Goal: Information Seeking & Learning: Learn about a topic

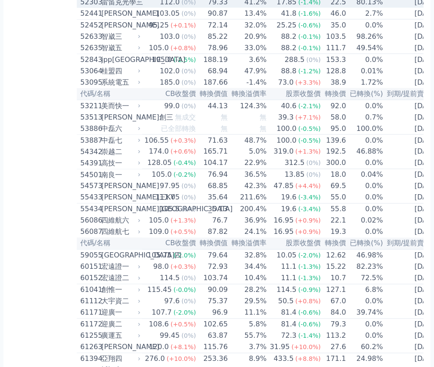
scroll to position [2938, 0]
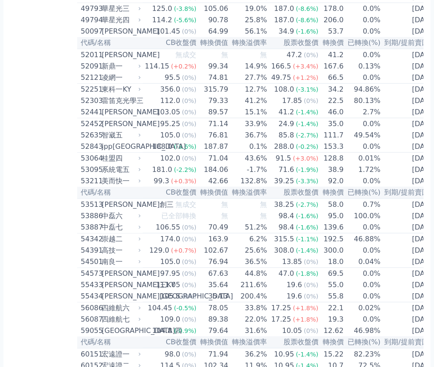
scroll to position [2719, 0]
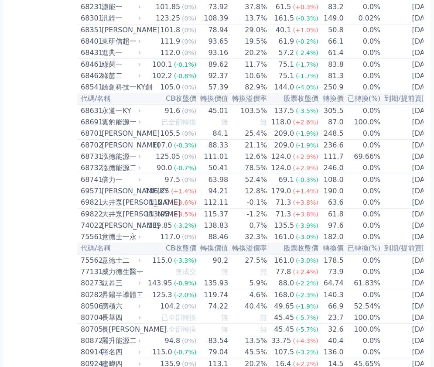
scroll to position [4377, 0]
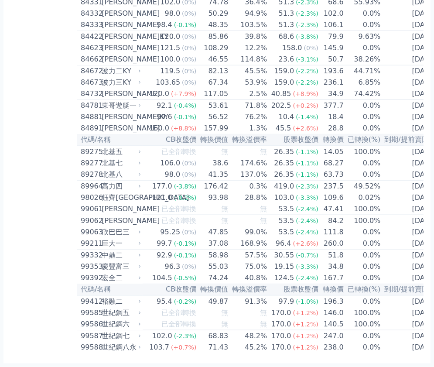
scroll to position [5371, 0]
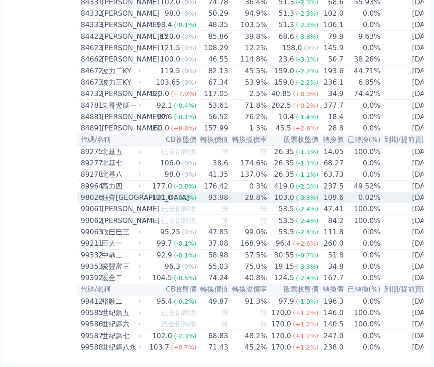
click at [229, 192] on td "28.8%" at bounding box center [248, 197] width 39 height 11
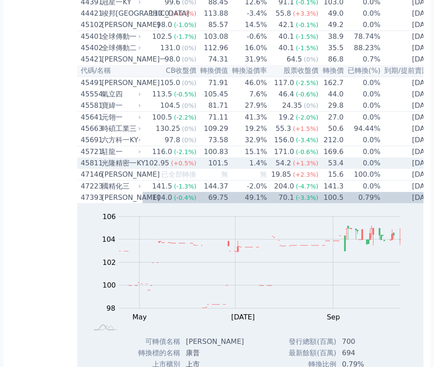
scroll to position [2317, 0]
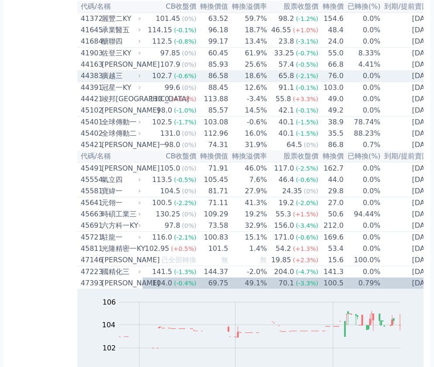
click at [131, 81] on div "廣越三" at bounding box center [121, 76] width 38 height 10
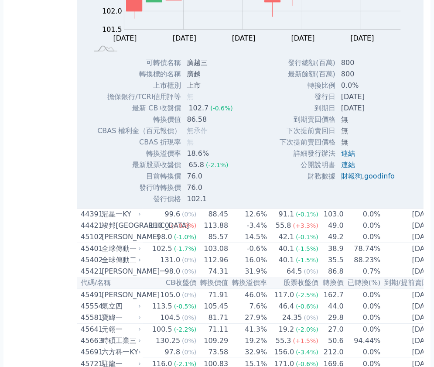
scroll to position [2448, 0]
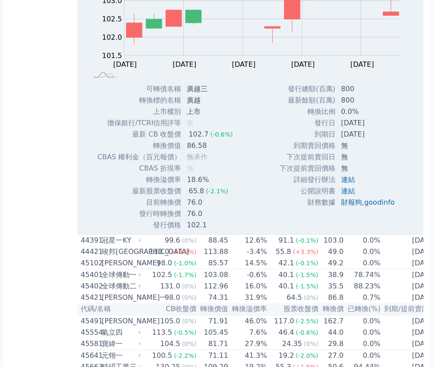
drag, startPoint x: 78, startPoint y: 108, endPoint x: 101, endPoint y: 109, distance: 23.6
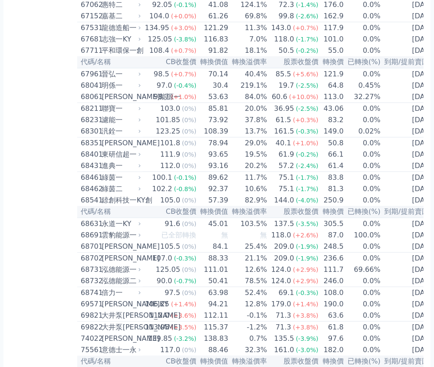
scroll to position [4630, 0]
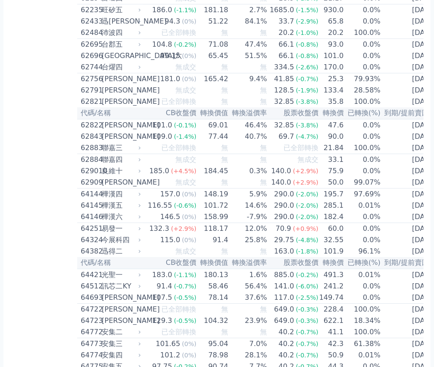
scroll to position [3931, 0]
